Goal: Check status: Check status

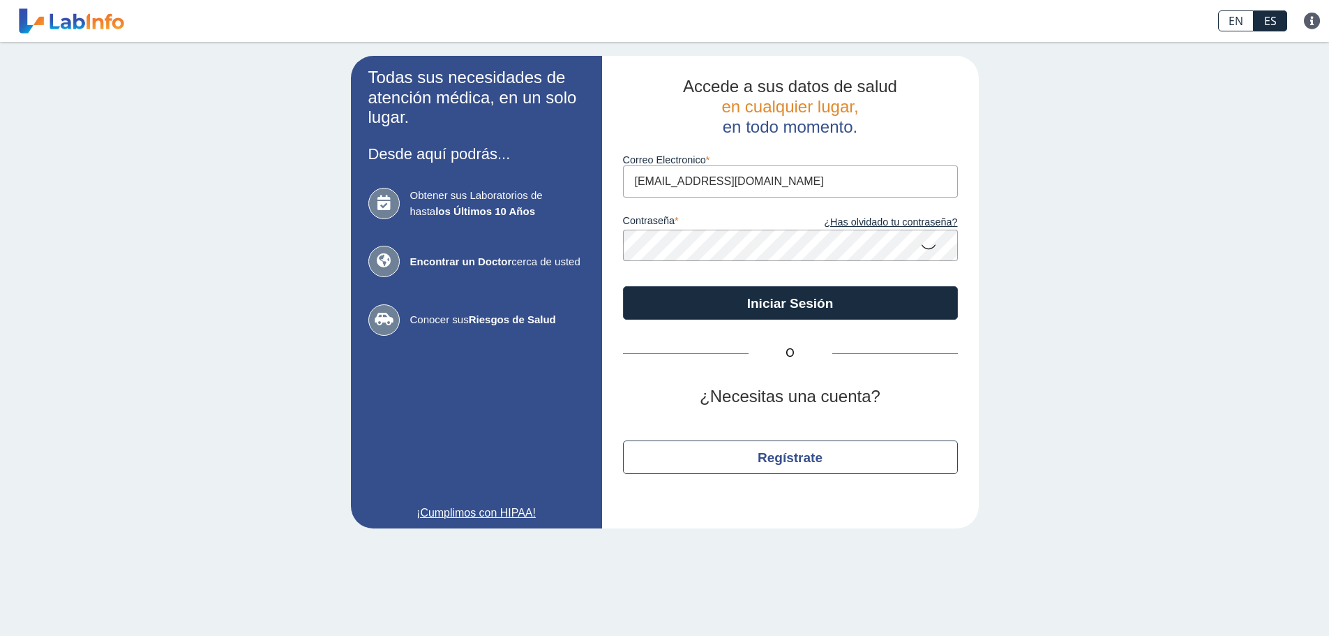
click at [822, 311] on button "Iniciar Sesión" at bounding box center [790, 302] width 335 height 33
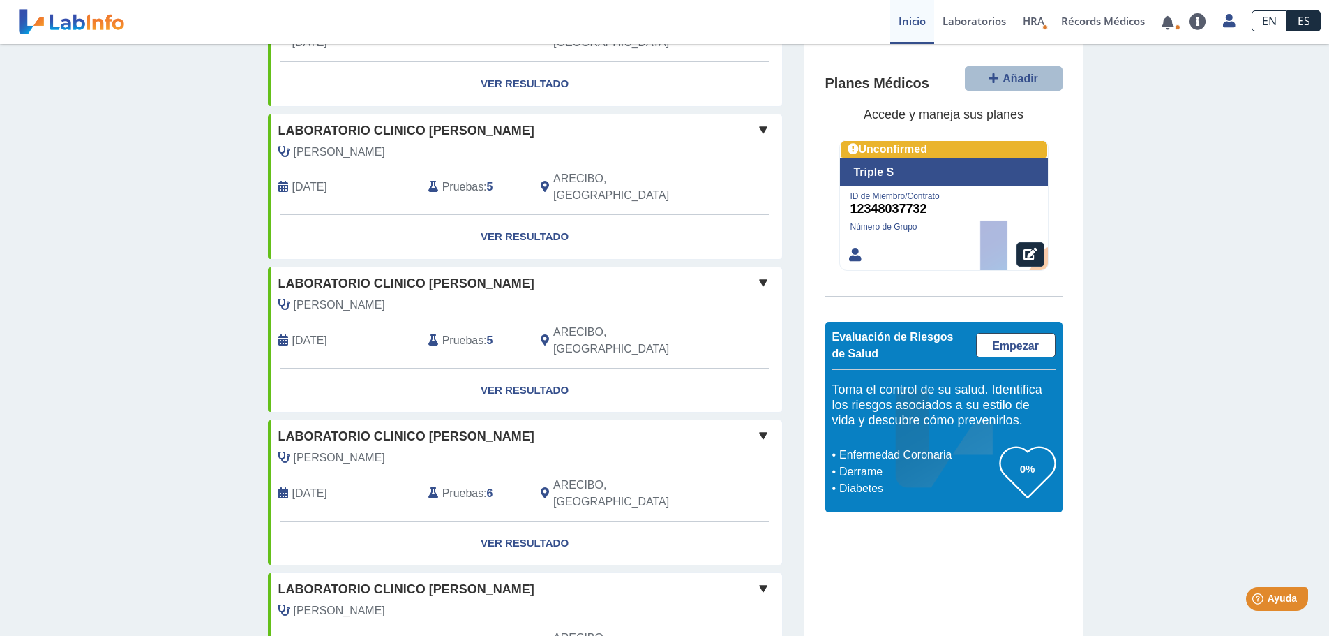
scroll to position [1095, 0]
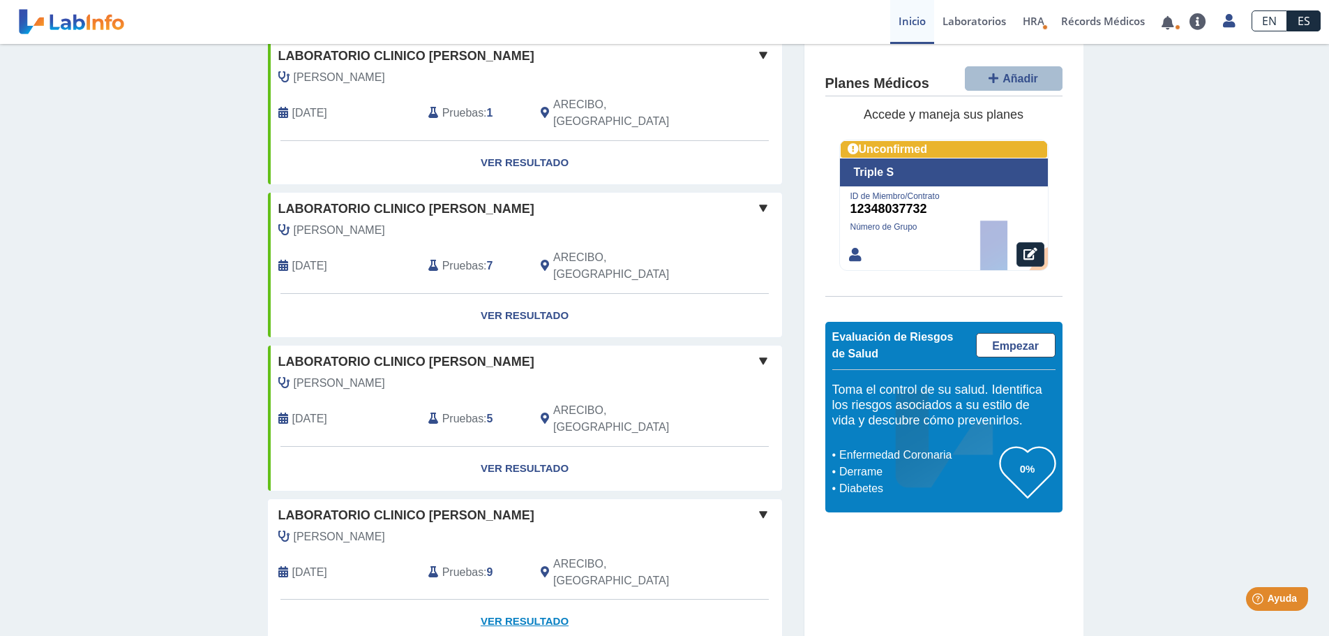
click at [505, 599] on link "Ver Resultado" at bounding box center [525, 621] width 514 height 44
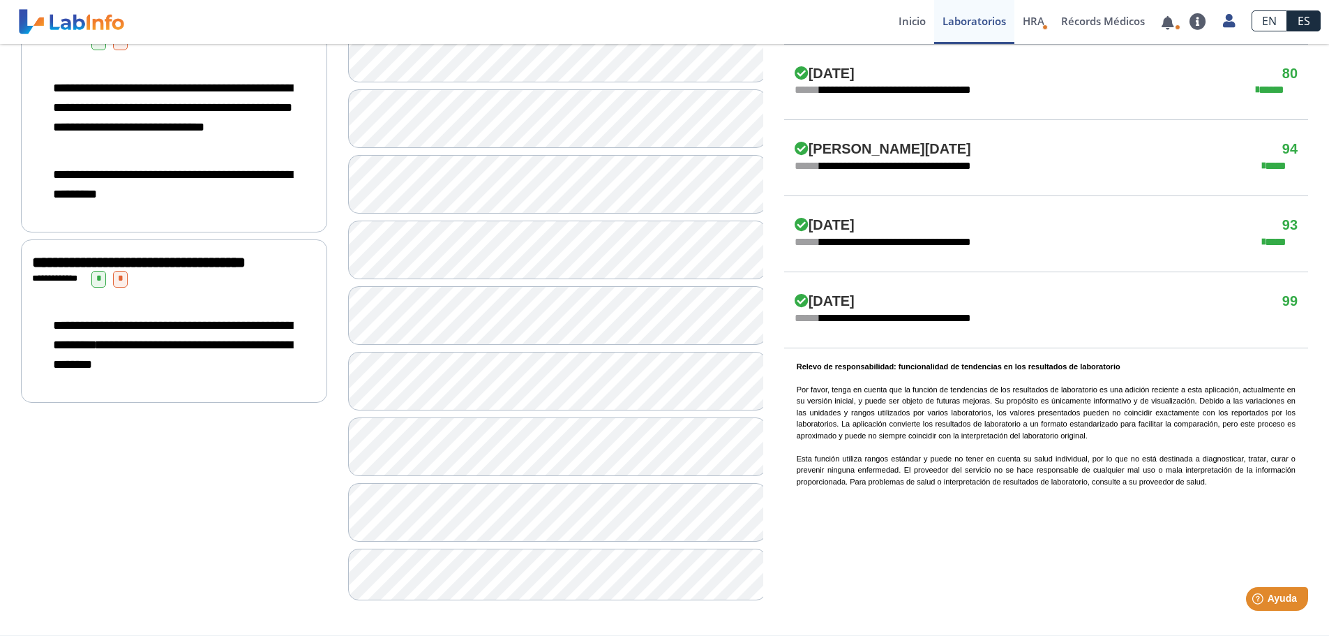
scroll to position [888, 0]
click at [165, 336] on div "**********" at bounding box center [174, 345] width 284 height 87
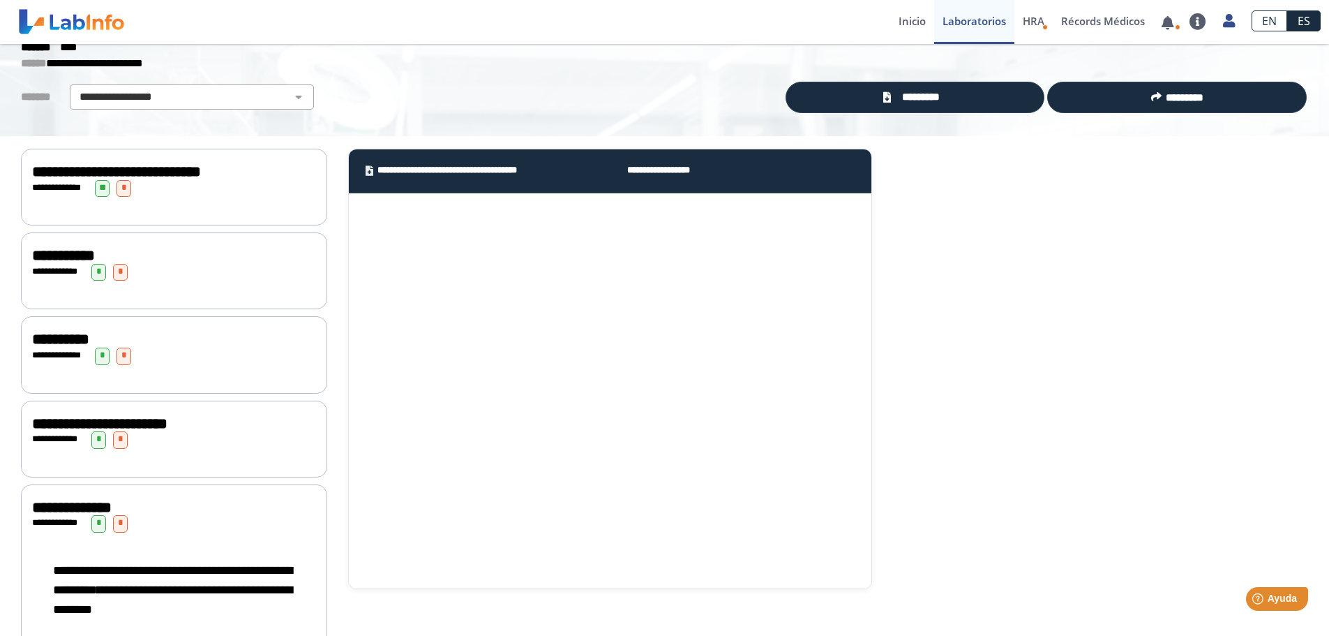
scroll to position [0, 0]
